Goal: Check status: Check status

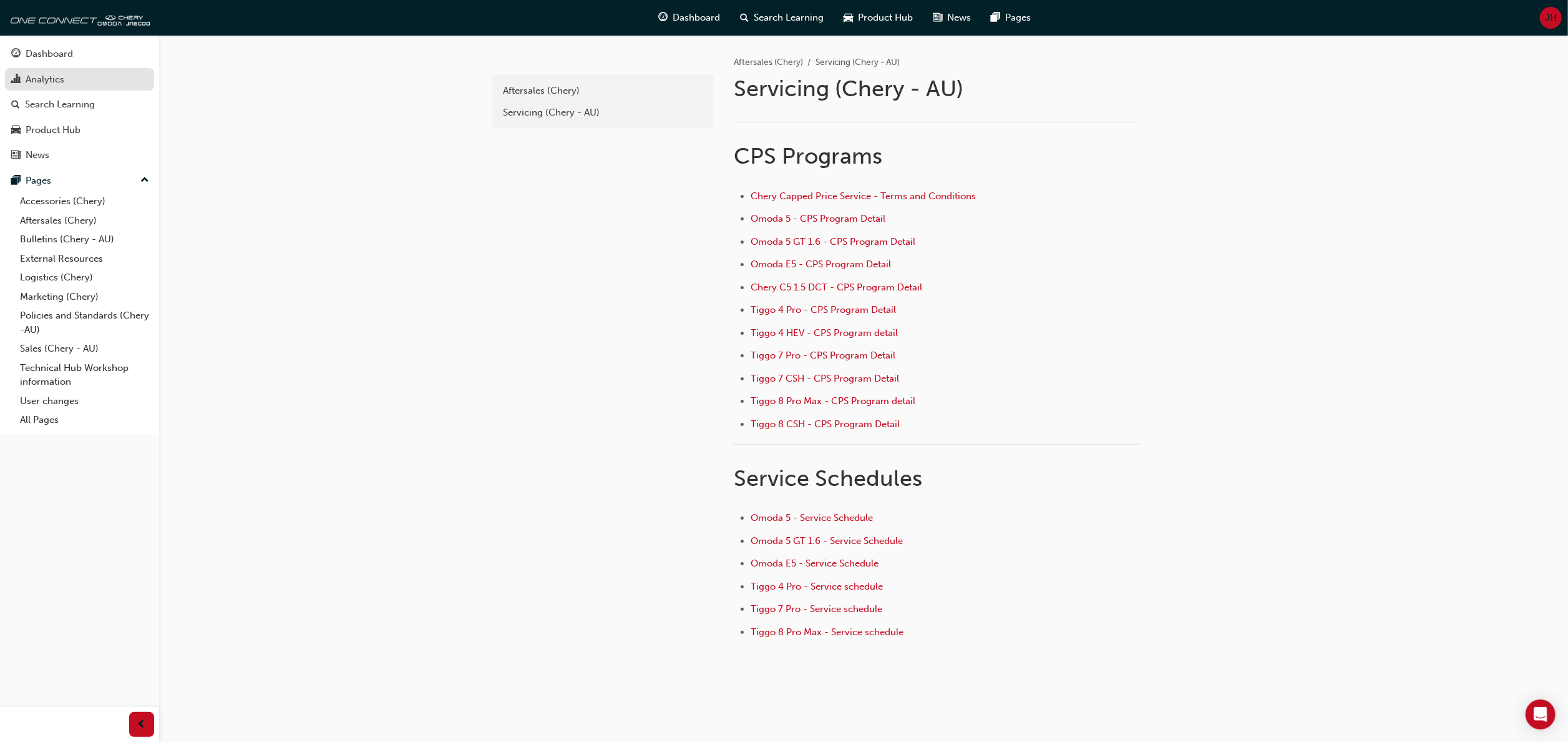
click at [33, 78] on div "Analytics" at bounding box center [45, 80] width 39 height 14
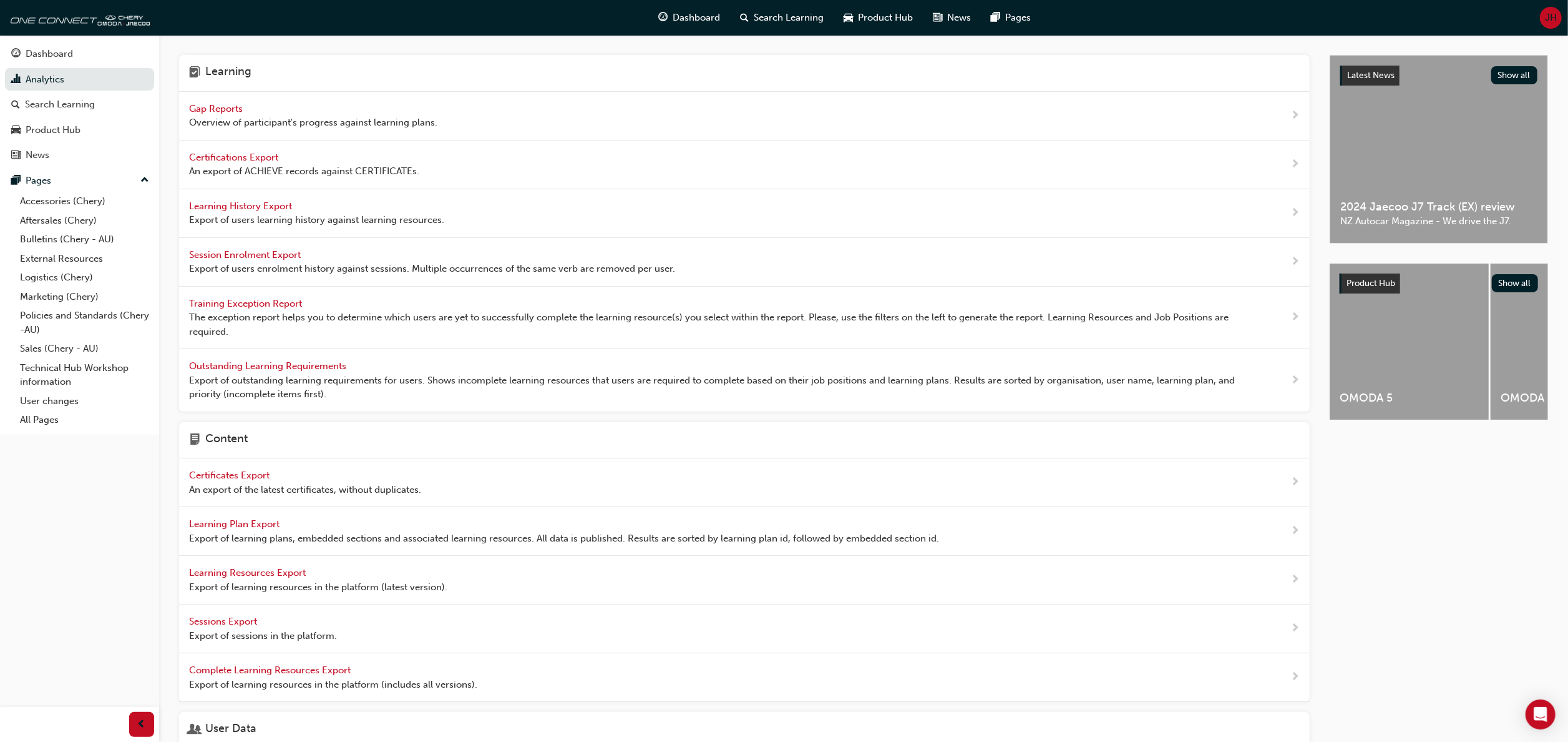
click at [213, 106] on span "Gap Reports" at bounding box center [217, 109] width 56 height 11
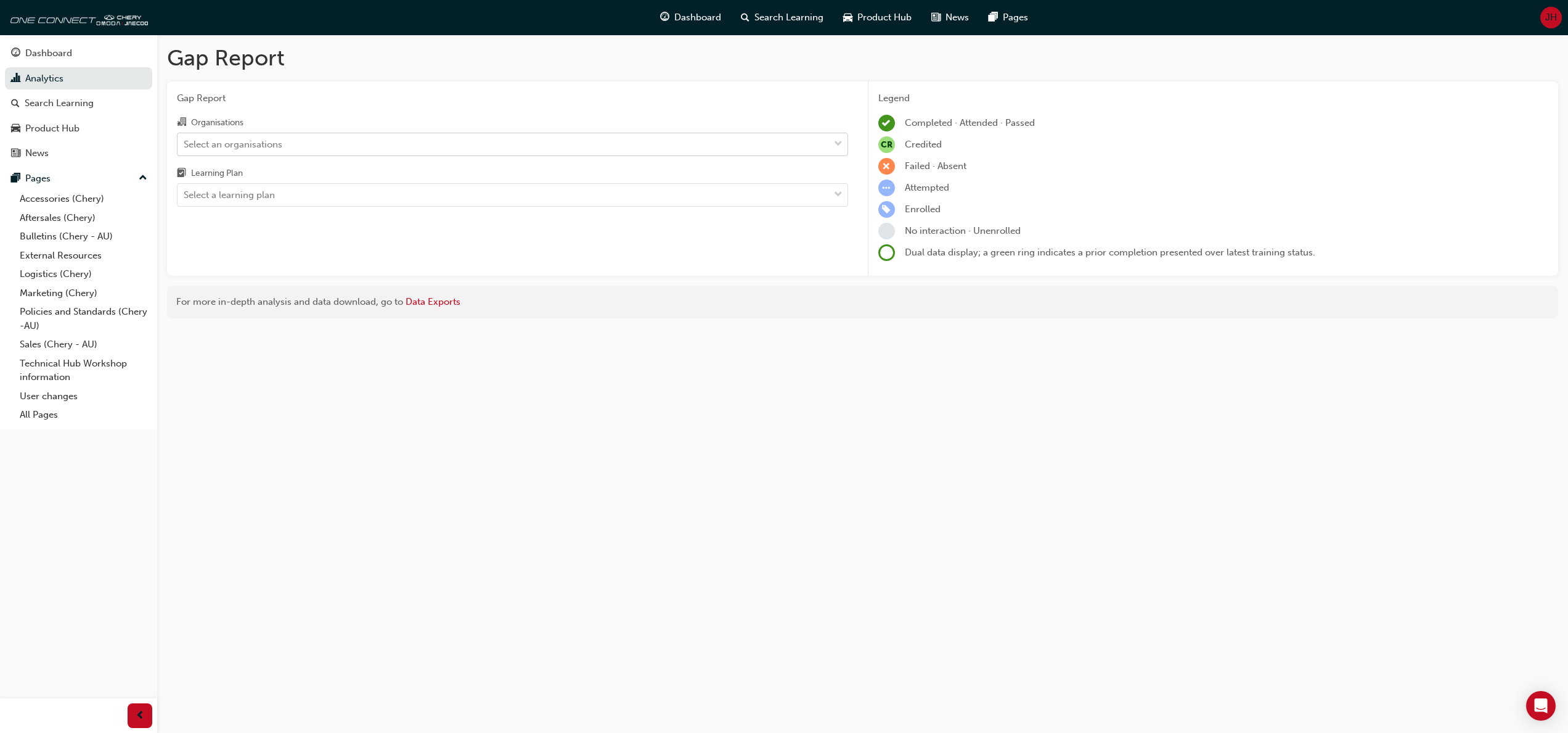
click at [842, 141] on span "down-icon" at bounding box center [838, 144] width 9 height 16
click at [185, 141] on input "Organisations Select an organisations" at bounding box center [184, 143] width 2 height 10
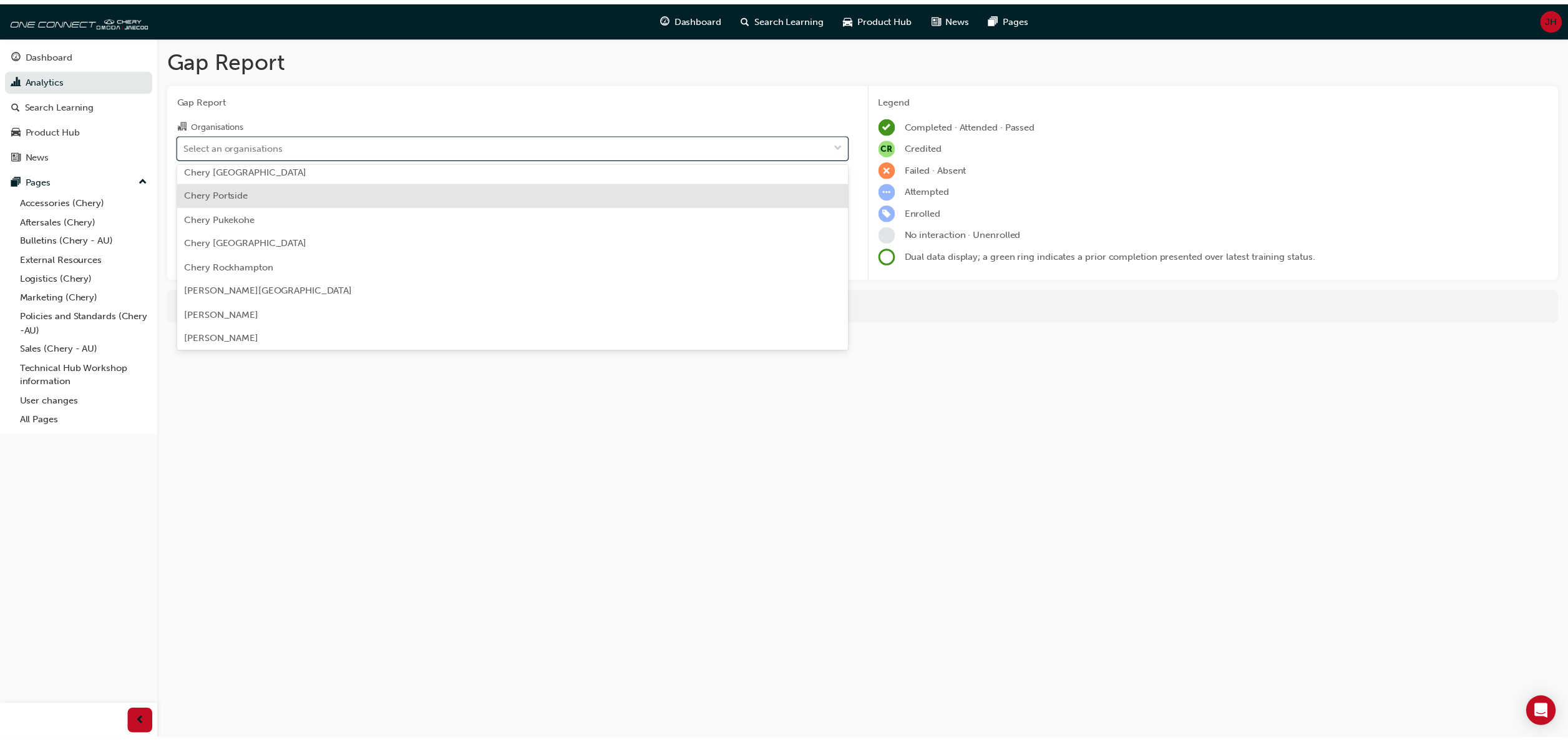
scroll to position [1873, 0]
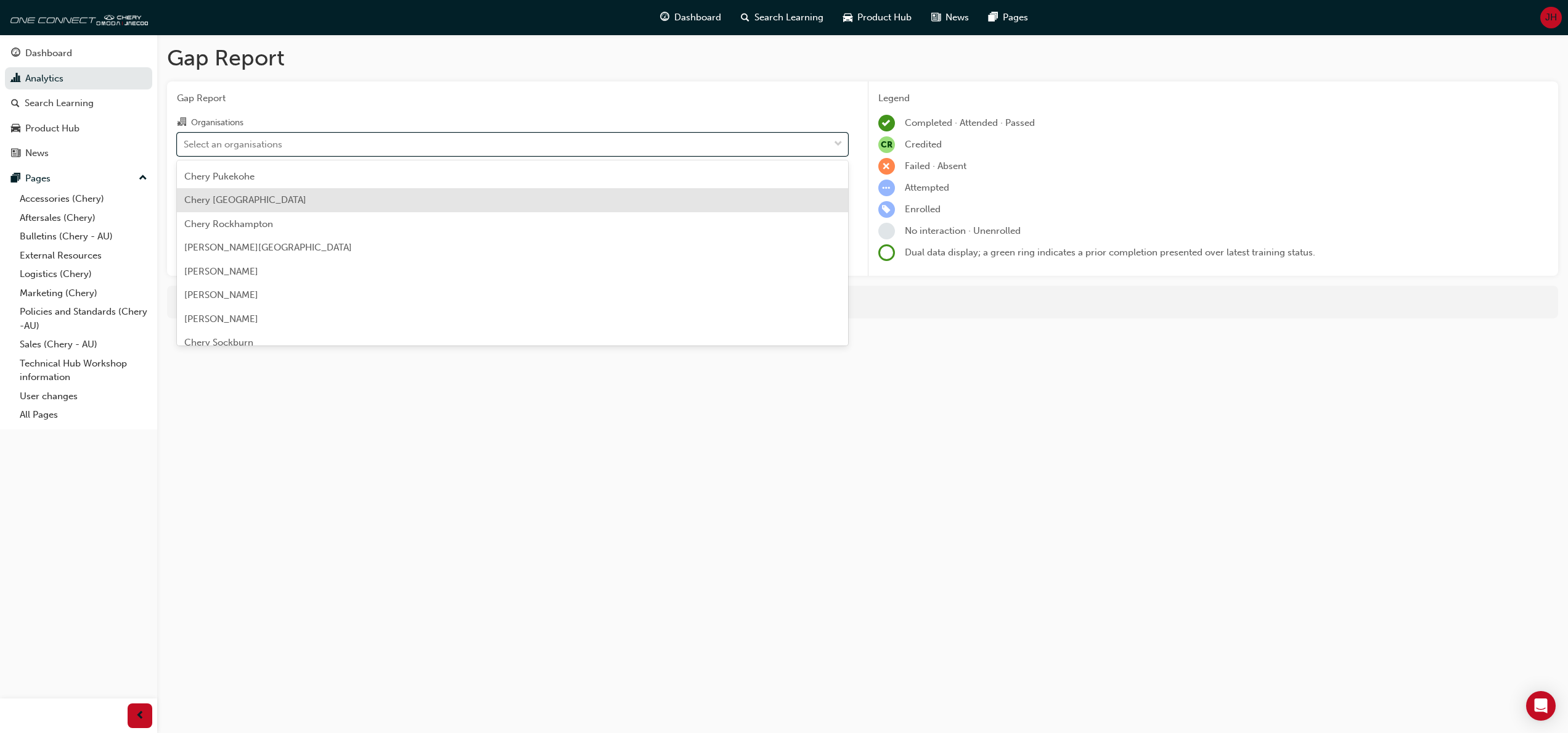
click at [308, 193] on div "Chery [GEOGRAPHIC_DATA]" at bounding box center [513, 200] width 672 height 24
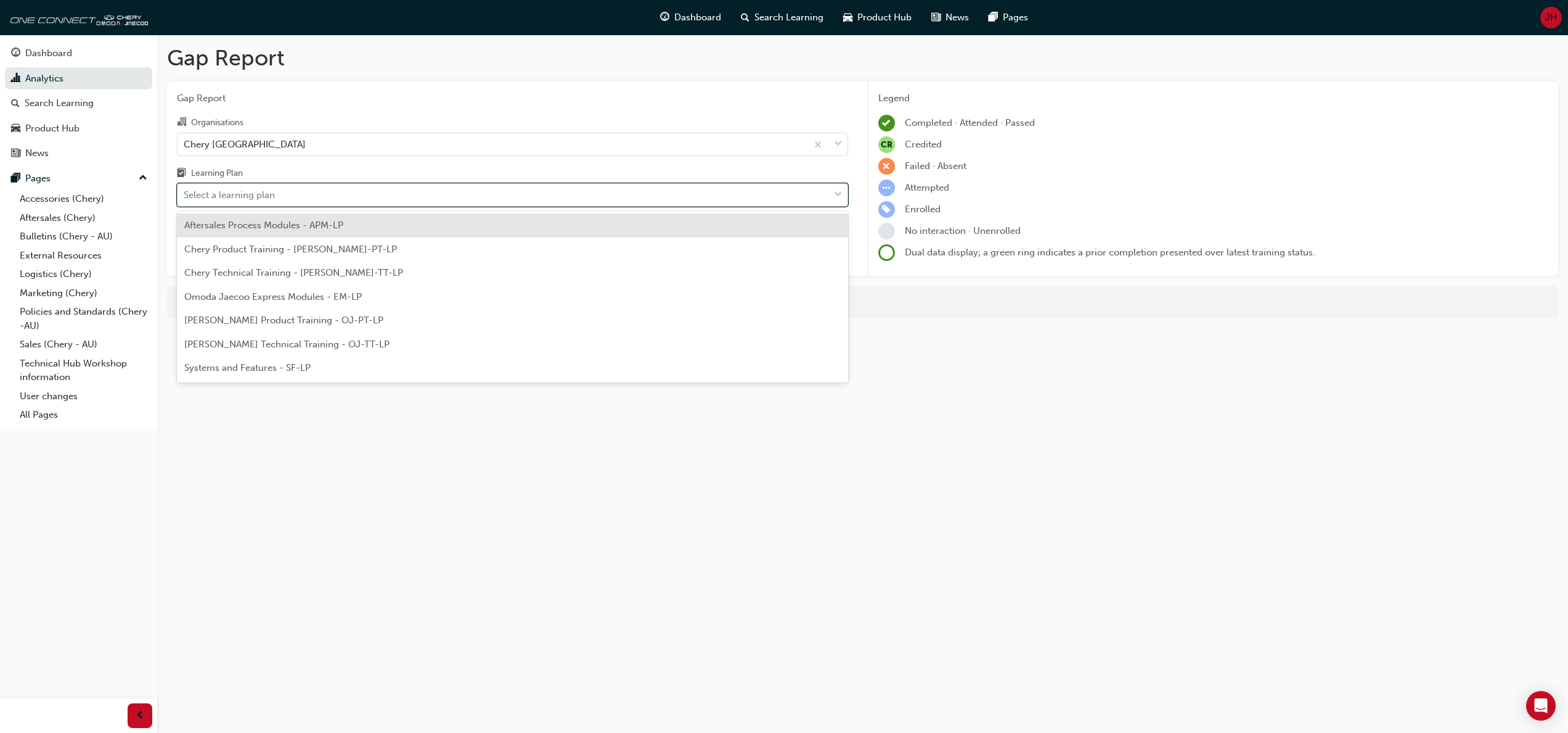
click at [841, 191] on div at bounding box center [838, 195] width 18 height 22
click at [185, 191] on input "Learning Plan option Aftersales Process Modules - APM-LP focused, 1 of 7. 7 res…" at bounding box center [184, 194] width 2 height 10
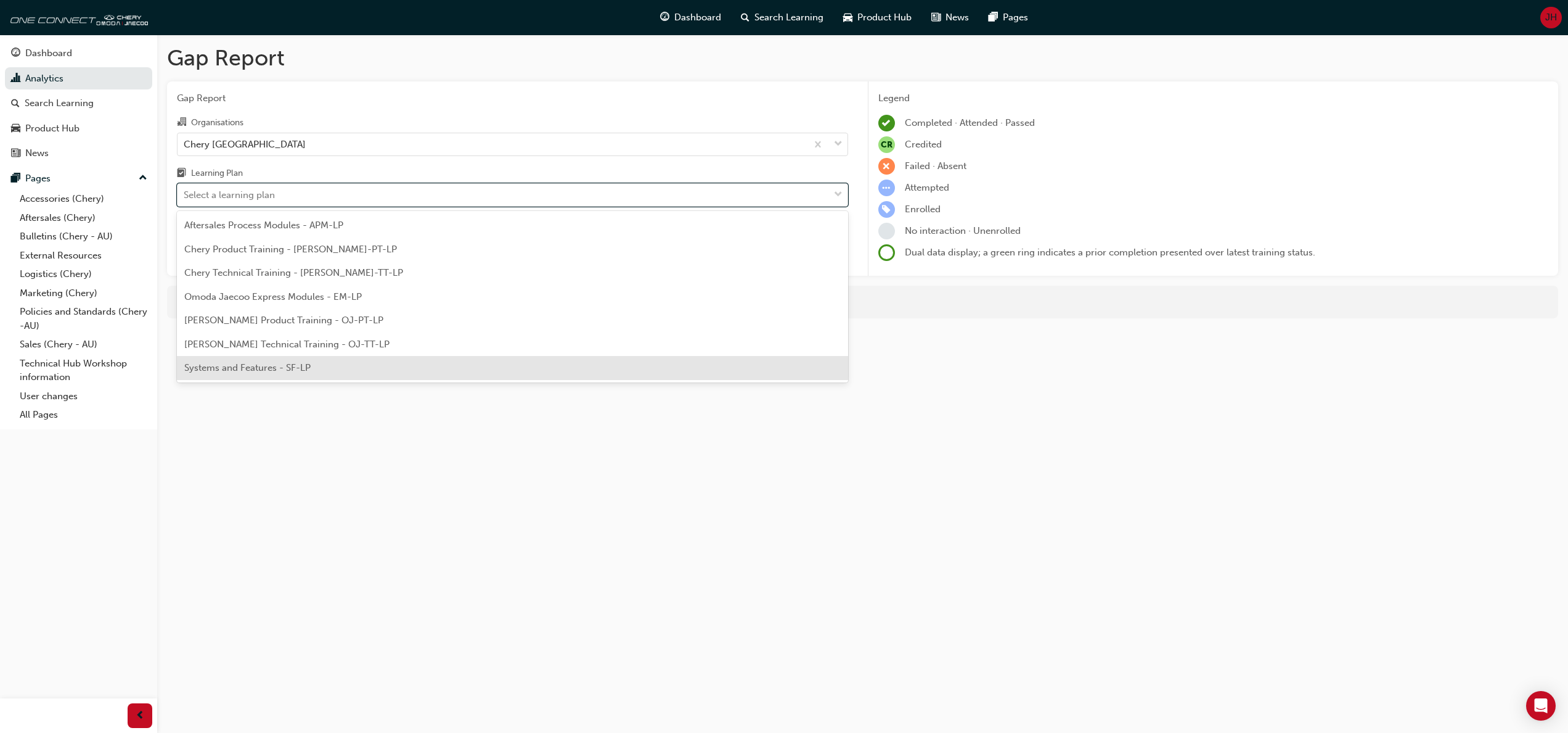
click at [391, 370] on div "Systems and Features - SF-LP" at bounding box center [513, 368] width 672 height 24
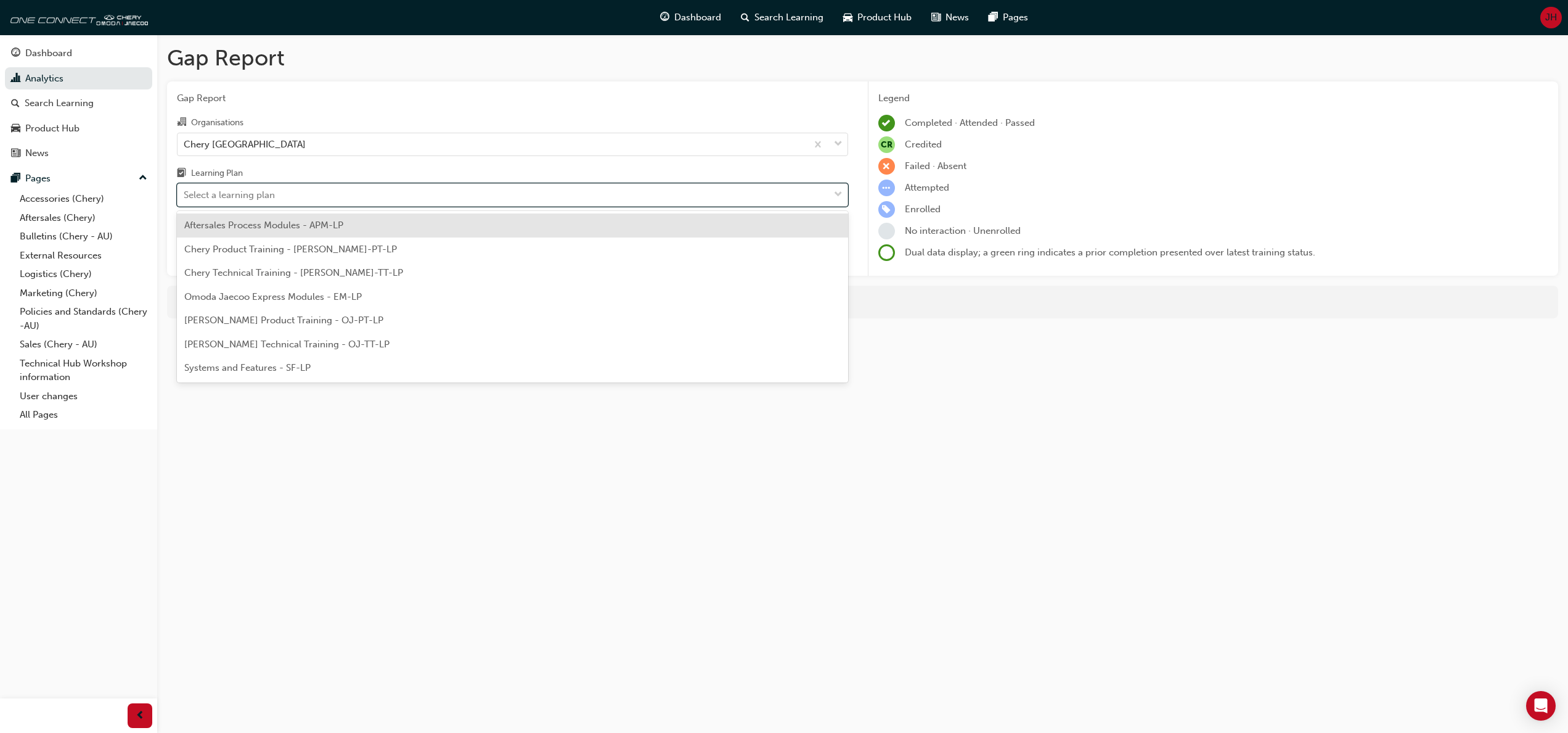
click at [842, 191] on span "down-icon" at bounding box center [838, 195] width 9 height 16
click at [185, 191] on input "Learning Plan option Systems and Features - SF-LP, selected. option Aftersales …" at bounding box center [184, 194] width 2 height 10
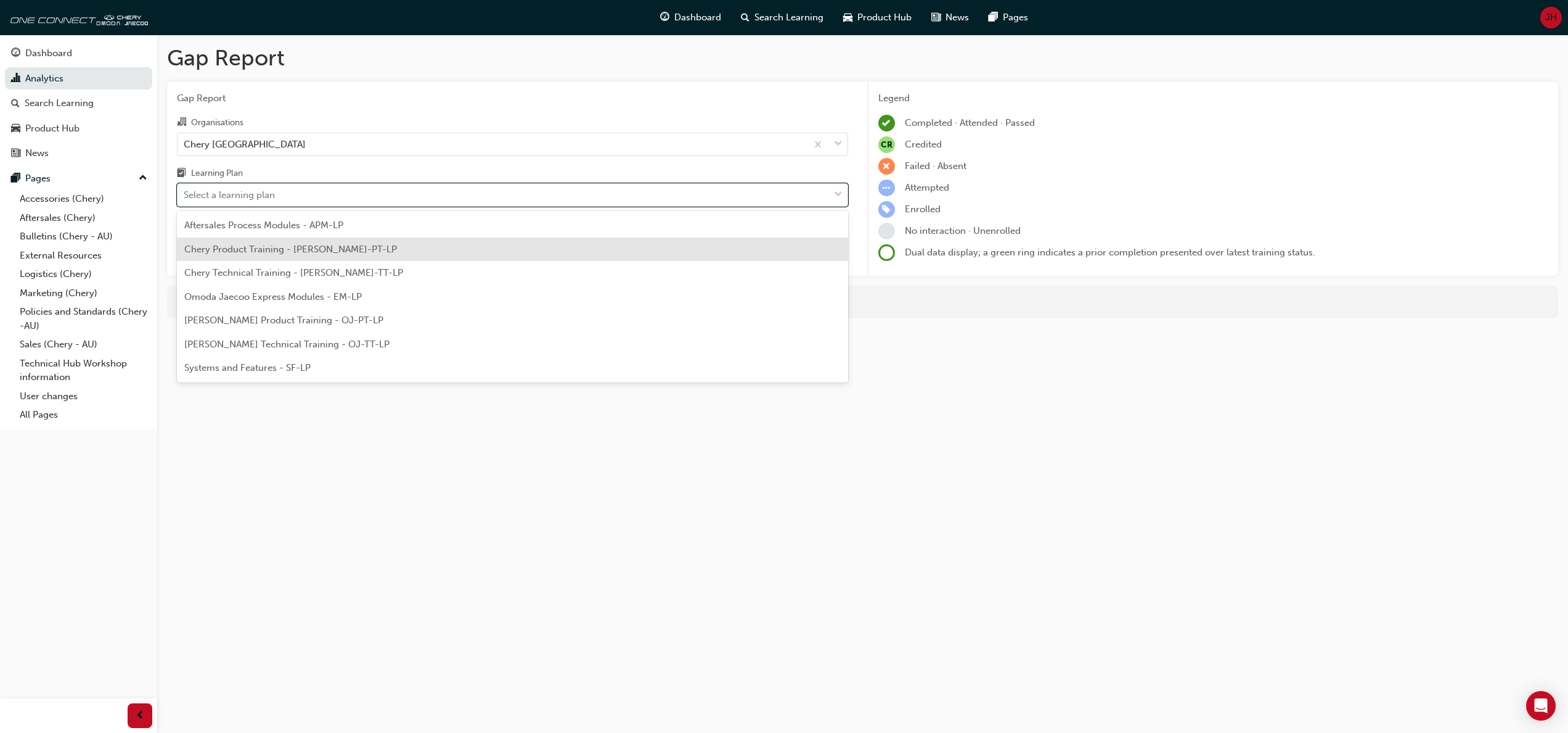
click at [607, 253] on div "Chery Product Training - [PERSON_NAME]-PT-LP" at bounding box center [513, 250] width 672 height 24
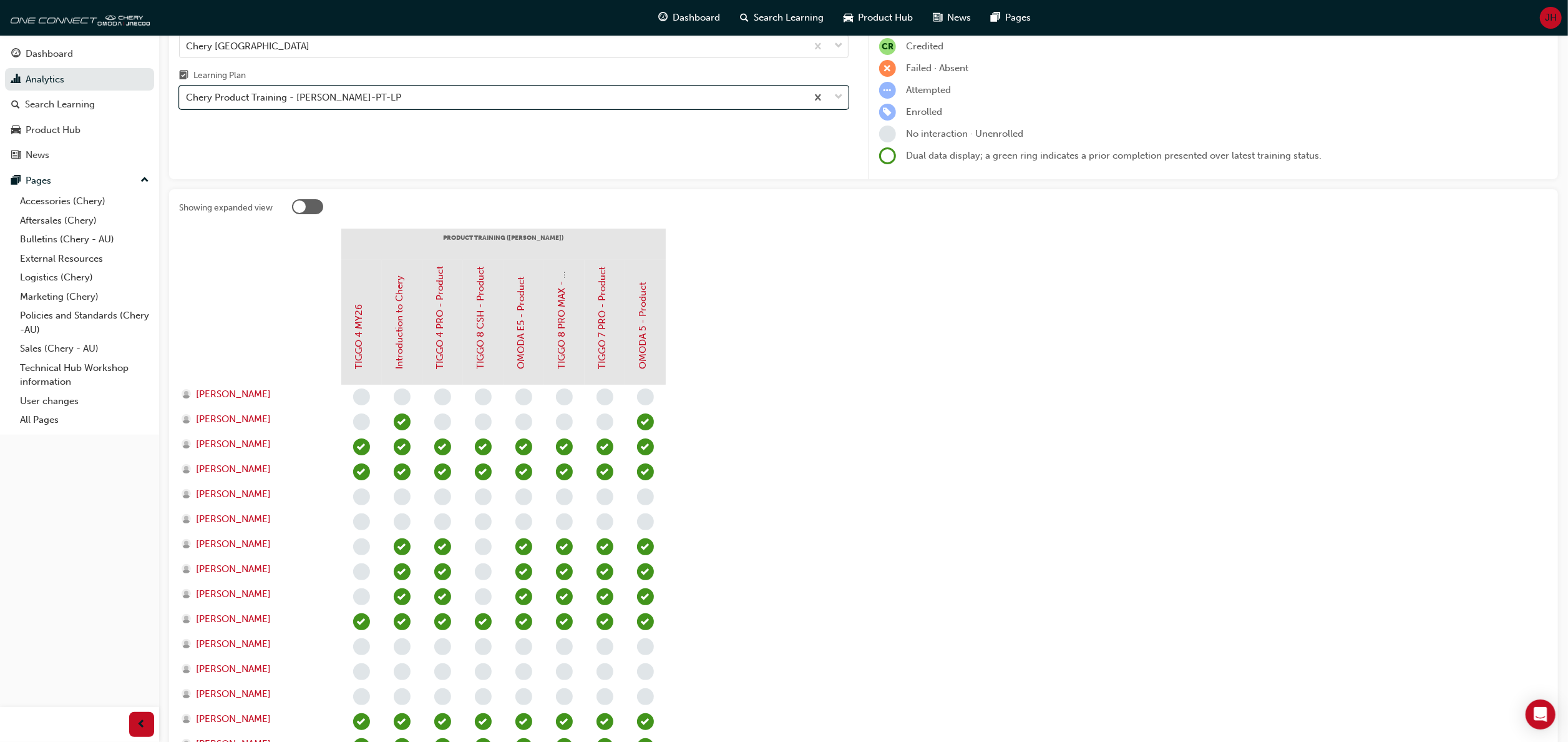
scroll to position [236, 0]
